Goal: Task Accomplishment & Management: Complete application form

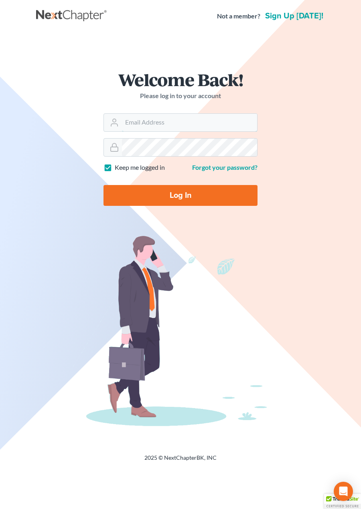
type input "[PERSON_NAME][EMAIL_ADDRESS][DOMAIN_NAME]"
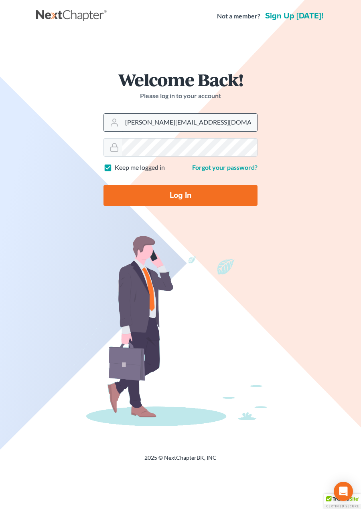
click at [148, 124] on input "[PERSON_NAME][EMAIL_ADDRESS][DOMAIN_NAME]" at bounding box center [189, 123] width 135 height 18
click at [71, 168] on div "Welcome Back! Please log in to your account Email Address todd@farmerwright.com…" at bounding box center [180, 142] width 288 height 180
click at [145, 195] on input "Log In" at bounding box center [180, 195] width 154 height 21
type input "Thinking..."
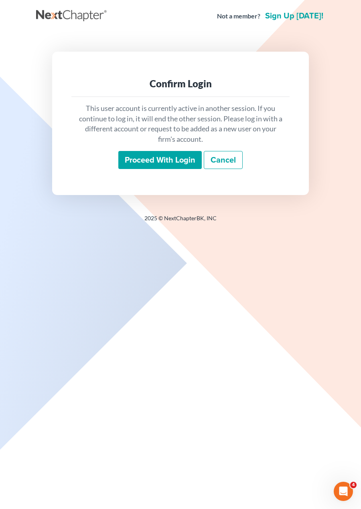
click at [144, 158] on input "Proceed with login" at bounding box center [159, 160] width 83 height 18
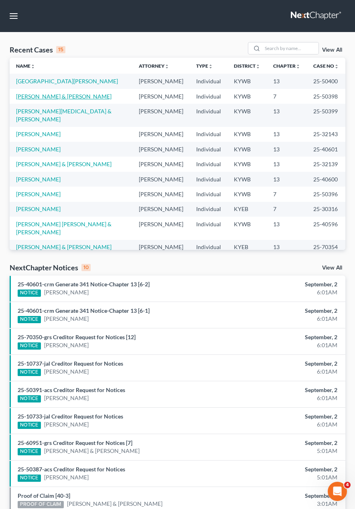
click at [46, 100] on link "[PERSON_NAME] & [PERSON_NAME]" at bounding box center [63, 96] width 95 height 7
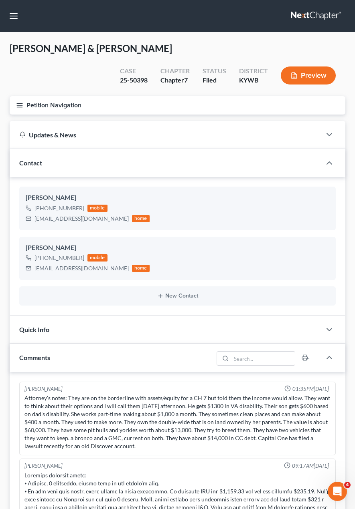
scroll to position [71, 0]
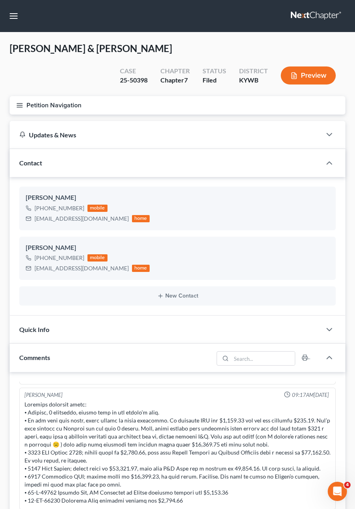
click at [22, 107] on icon "button" at bounding box center [19, 105] width 7 height 7
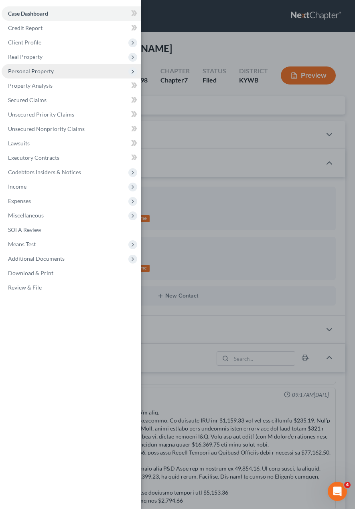
click at [38, 70] on span "Personal Property" at bounding box center [31, 71] width 46 height 7
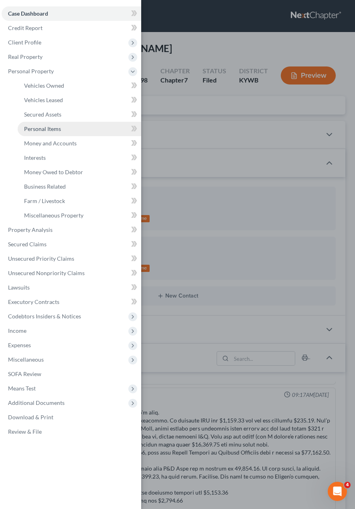
click at [40, 129] on span "Personal Items" at bounding box center [42, 128] width 37 height 7
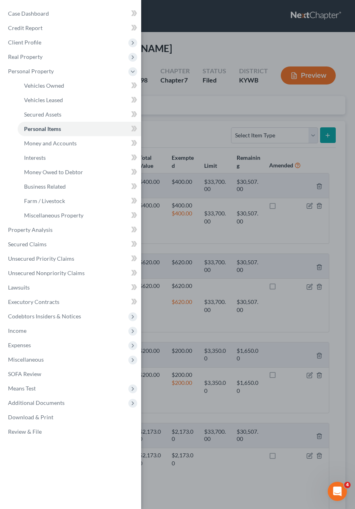
click at [174, 246] on div "Case Dashboard Payments Invoices Payments Payments Credit Report Client Profile" at bounding box center [177, 254] width 355 height 509
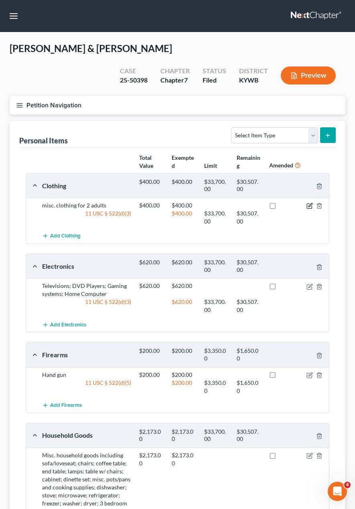
click at [309, 206] on icon "button" at bounding box center [309, 206] width 6 height 6
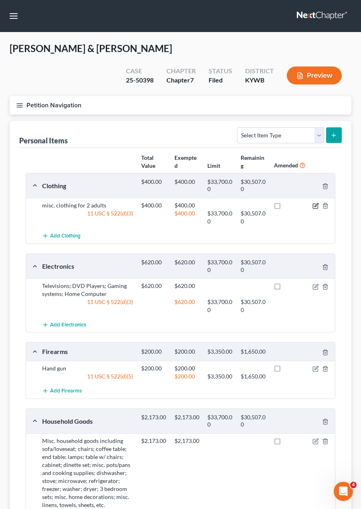
select select "2"
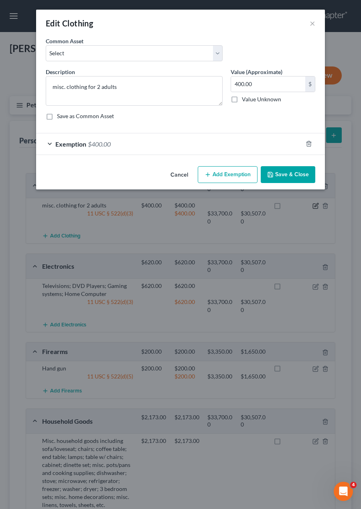
checkbox input "true"
click at [89, 143] on span "$400.00" at bounding box center [99, 144] width 23 height 8
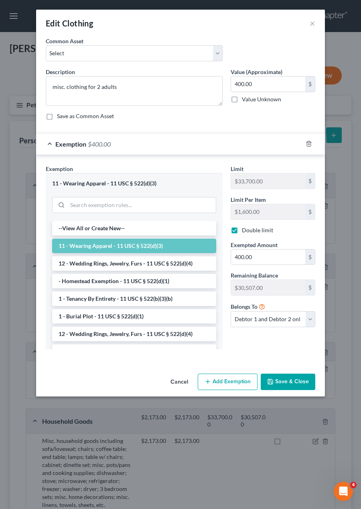
click at [181, 383] on button "Cancel" at bounding box center [179, 383] width 30 height 16
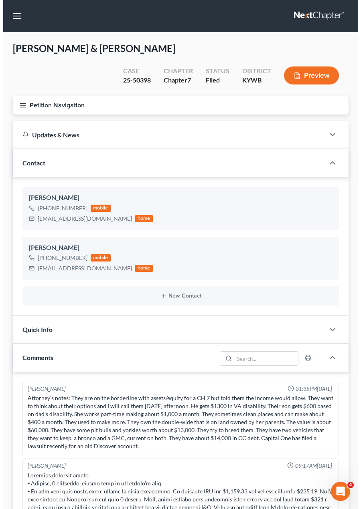
scroll to position [71, 0]
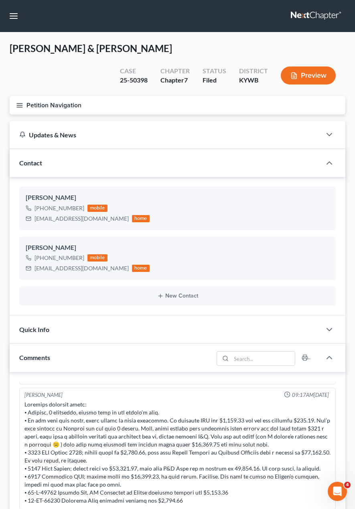
click at [24, 108] on button "Petition Navigation" at bounding box center [177, 105] width 335 height 18
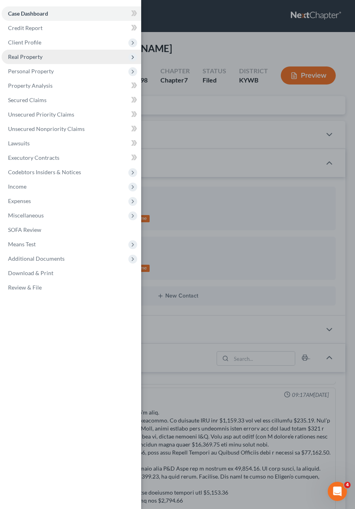
click at [25, 57] on span "Real Property" at bounding box center [25, 56] width 34 height 7
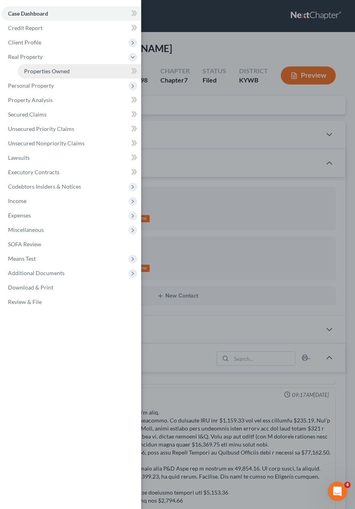
click at [36, 71] on span "Properties Owned" at bounding box center [47, 71] width 46 height 7
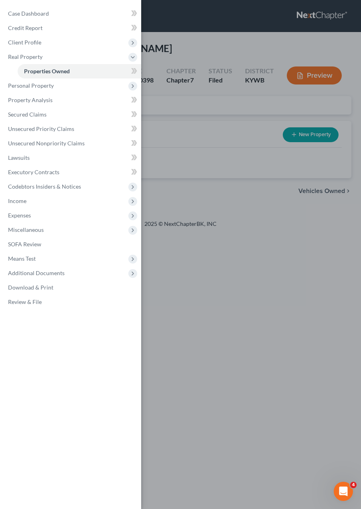
click at [189, 325] on div "Case Dashboard Payments Invoices Payments Payments Credit Report Client Profile" at bounding box center [180, 254] width 361 height 509
